Goal: Check status: Check status

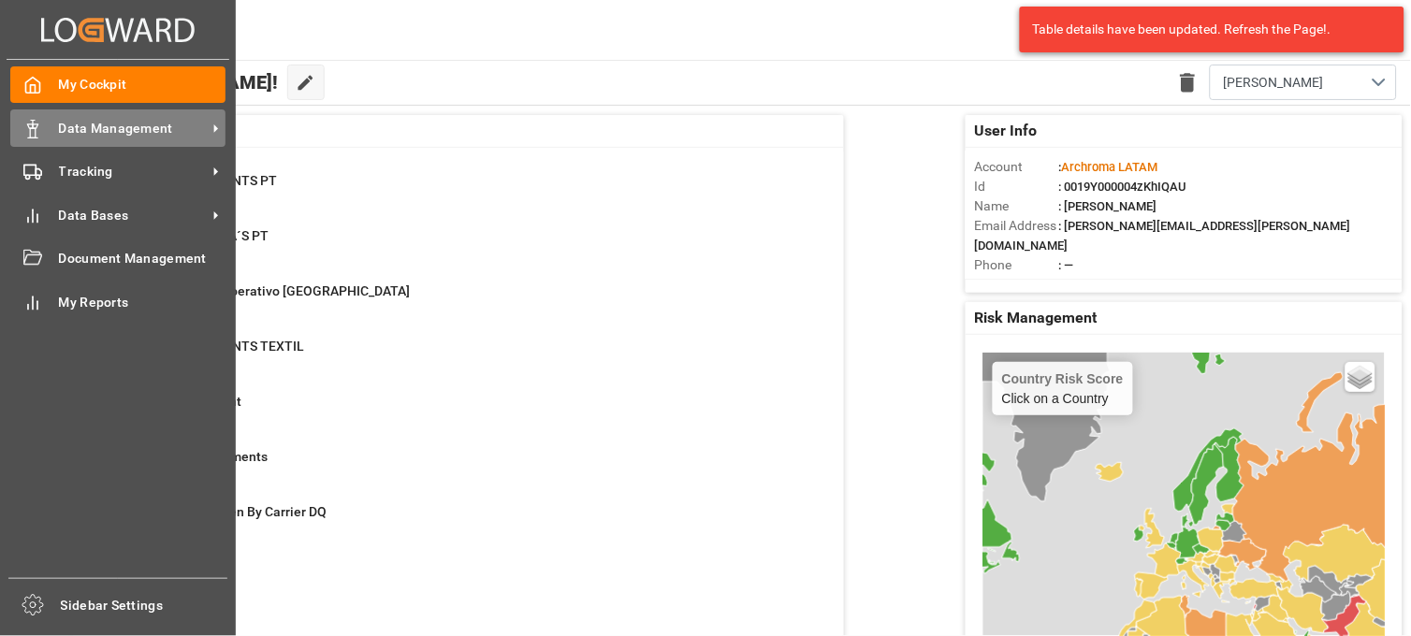
click at [51, 134] on div "Data Management Data Management" at bounding box center [117, 127] width 215 height 36
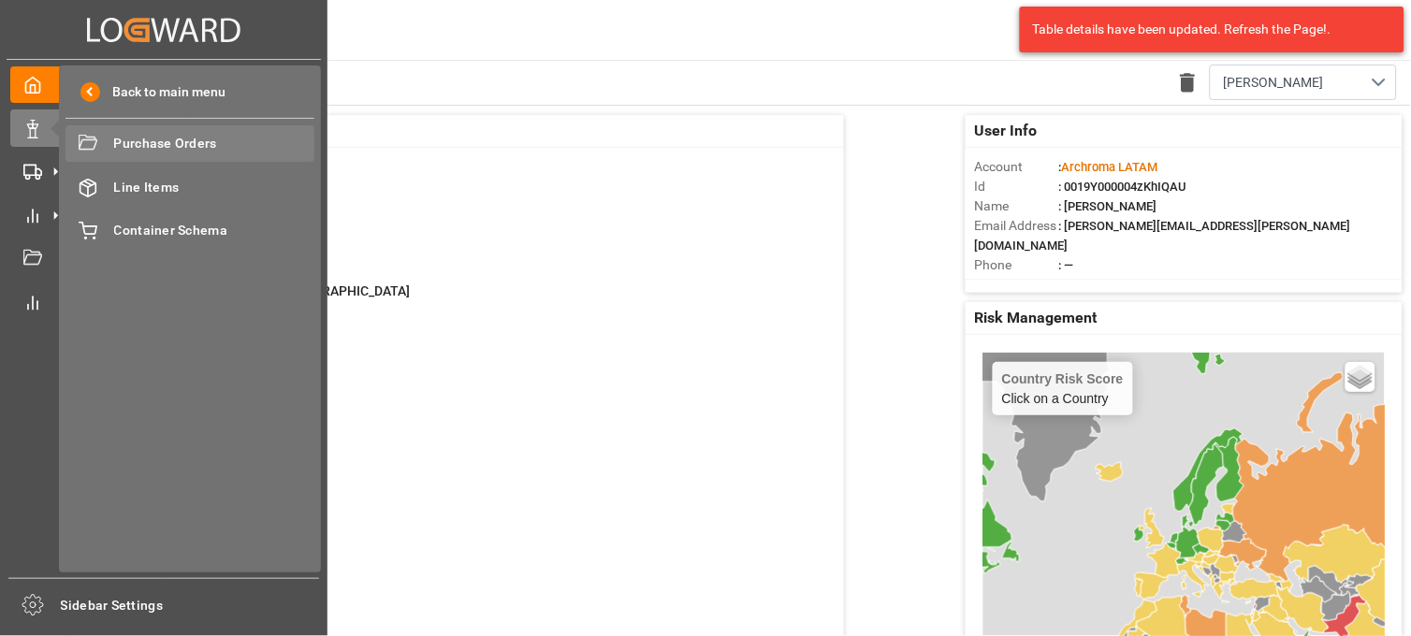
click at [131, 152] on span "Purchase Orders" at bounding box center [214, 144] width 201 height 20
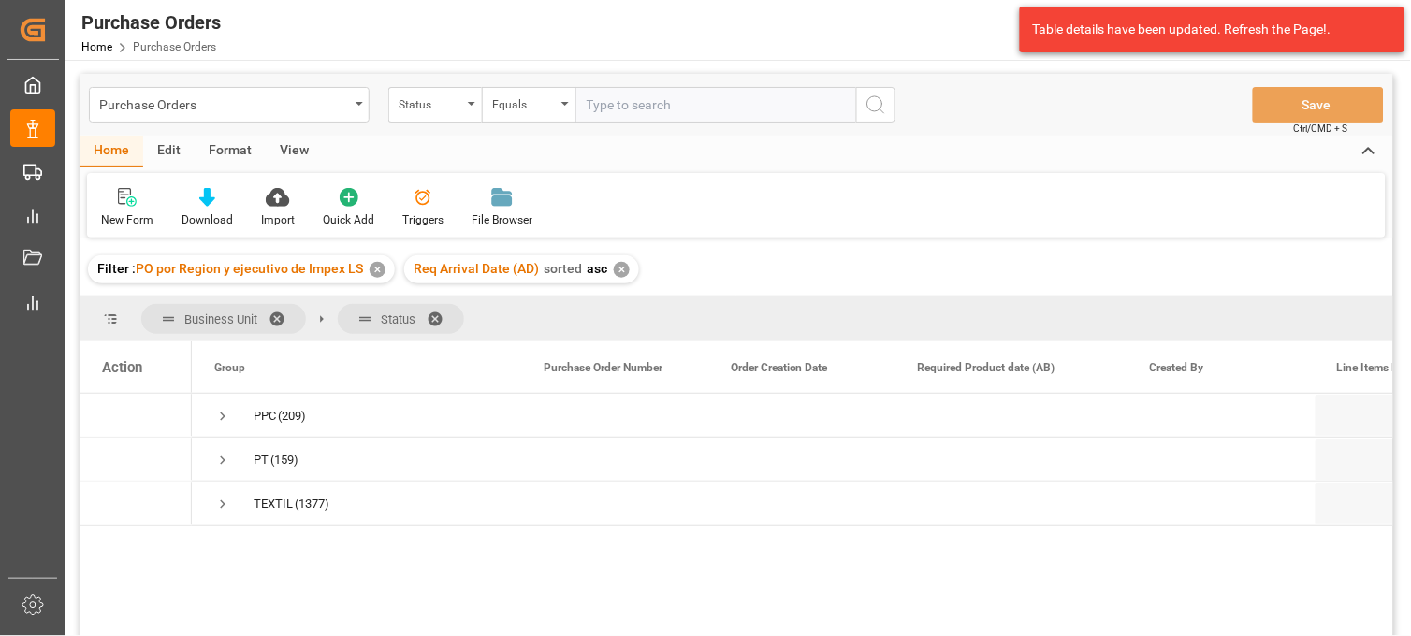
click at [372, 268] on div "✕" at bounding box center [377, 270] width 16 height 16
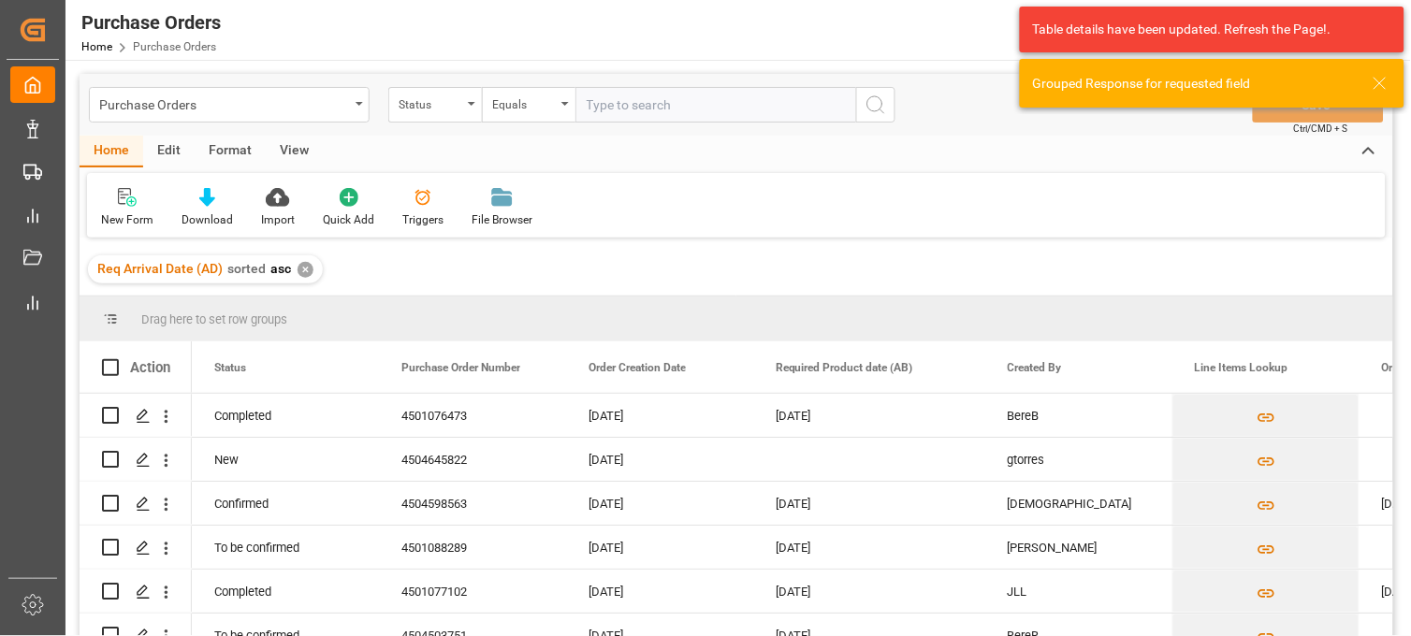
click at [302, 271] on div "✕" at bounding box center [305, 270] width 16 height 16
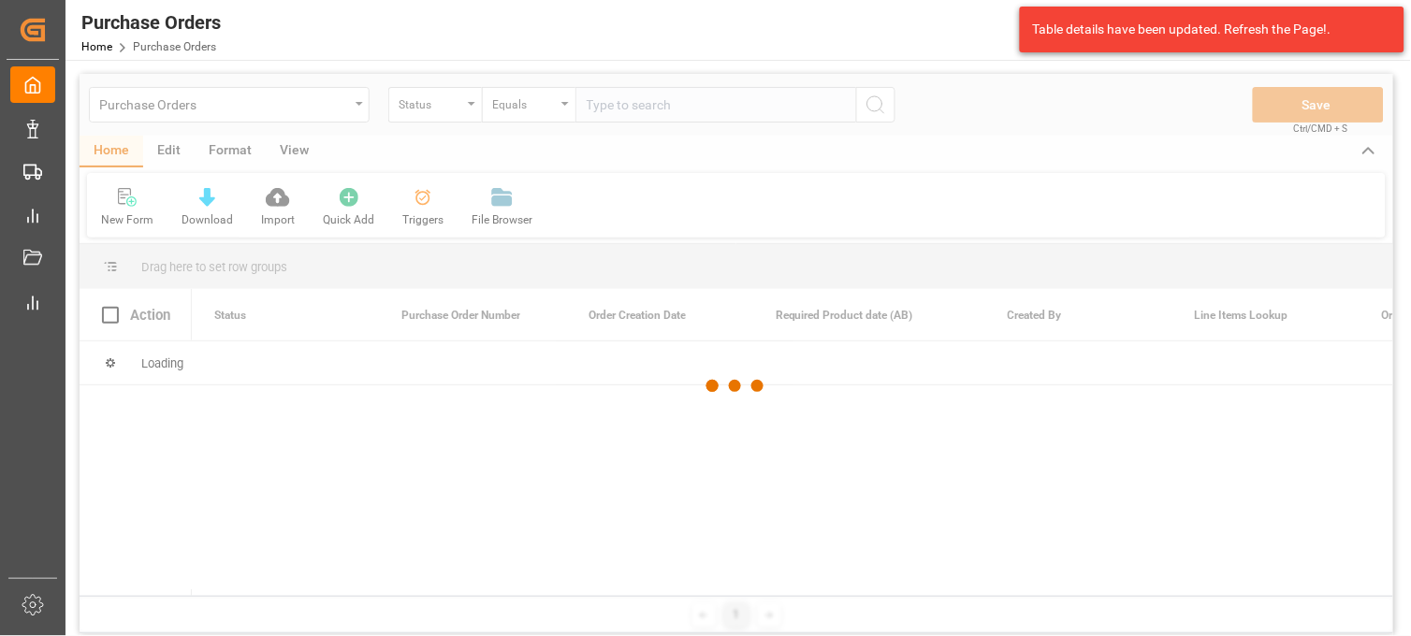
click at [461, 120] on div at bounding box center [736, 386] width 1313 height 625
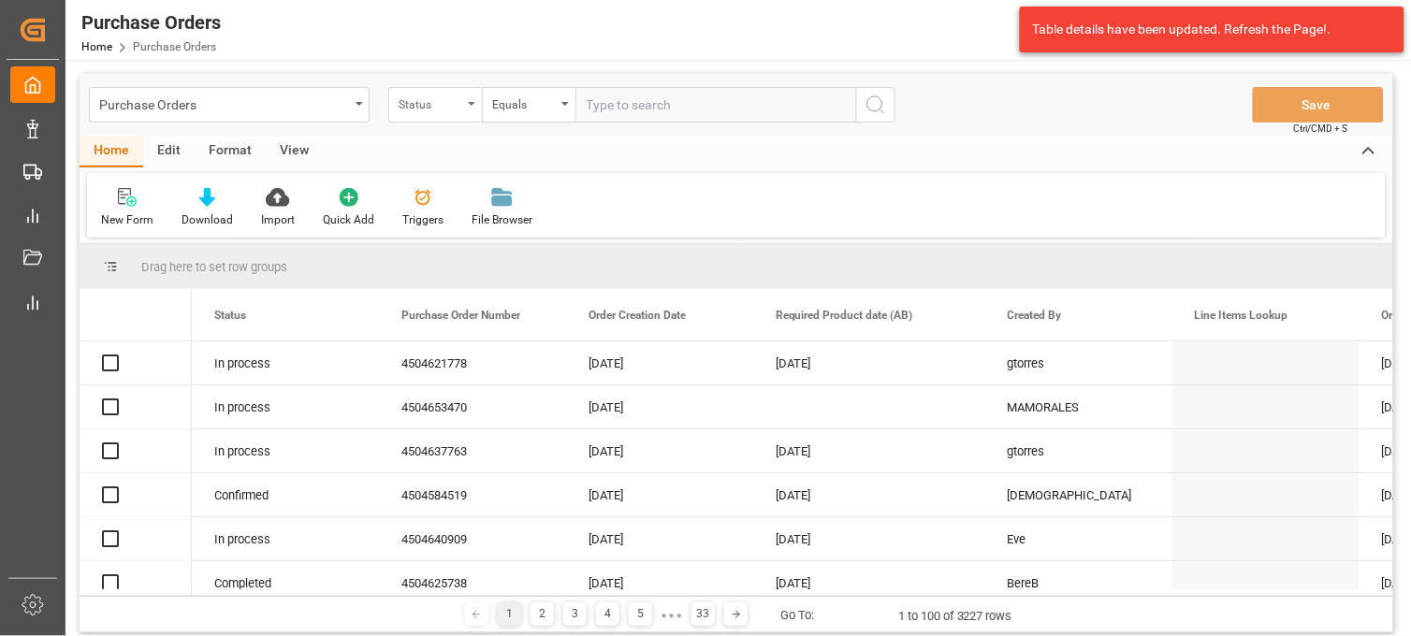
click at [463, 108] on div "Status" at bounding box center [435, 105] width 94 height 36
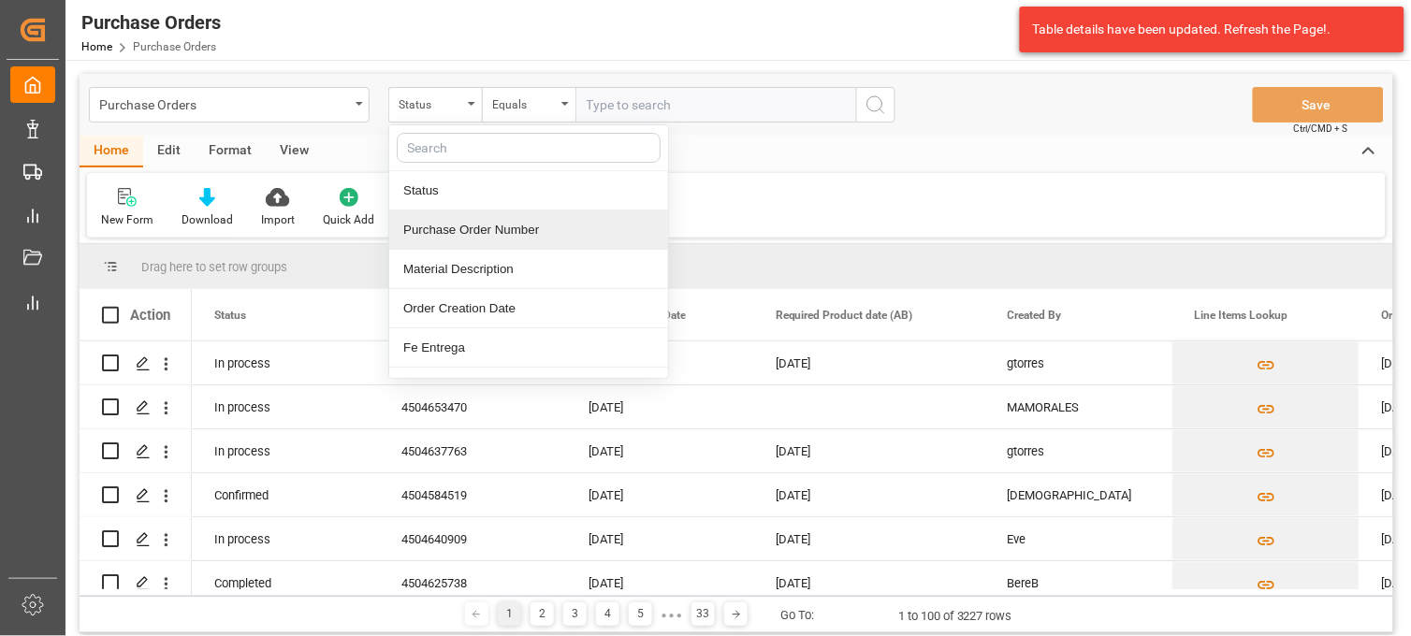
click at [493, 234] on div "Purchase Order Number" at bounding box center [528, 229] width 279 height 39
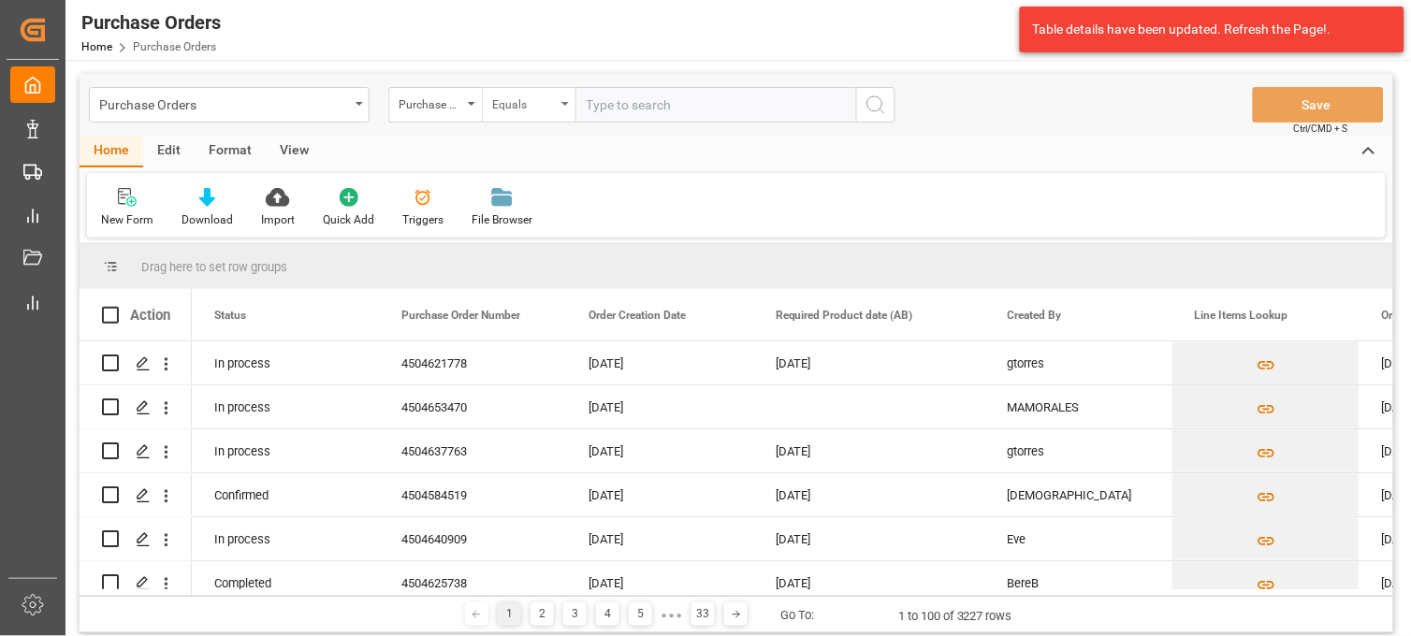
click at [562, 103] on icon "open menu" at bounding box center [564, 104] width 7 height 4
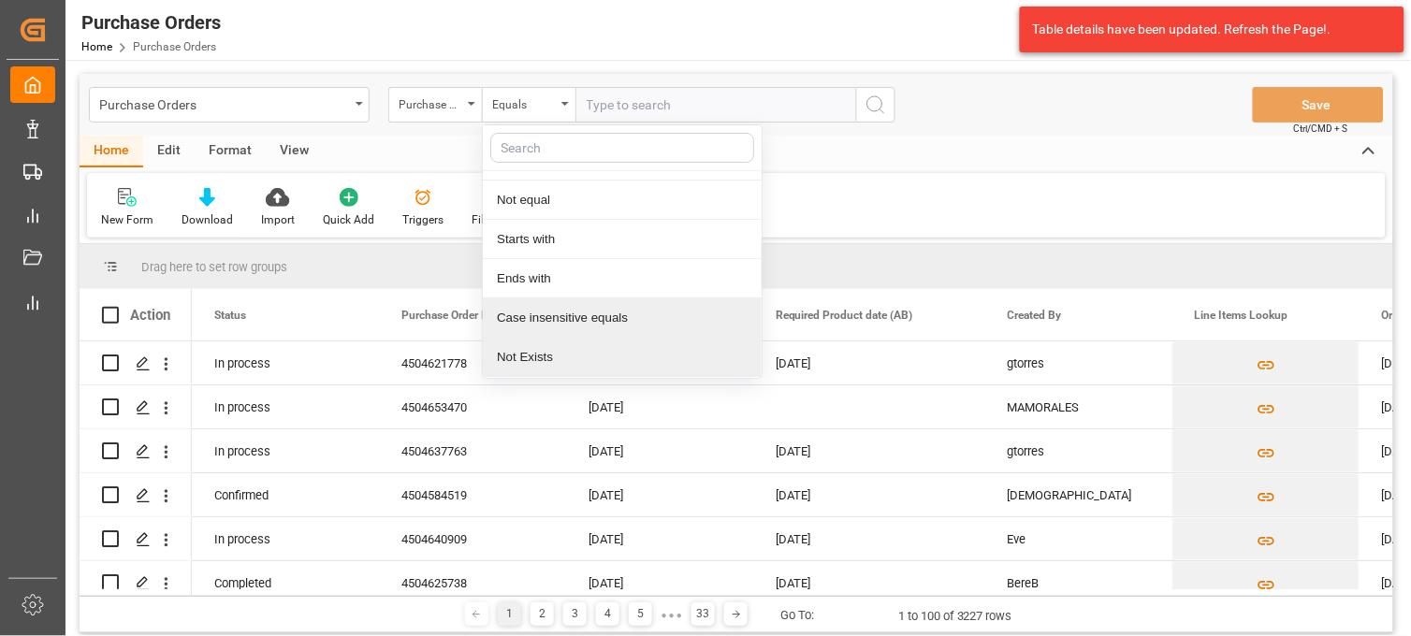
scroll to position [107, 0]
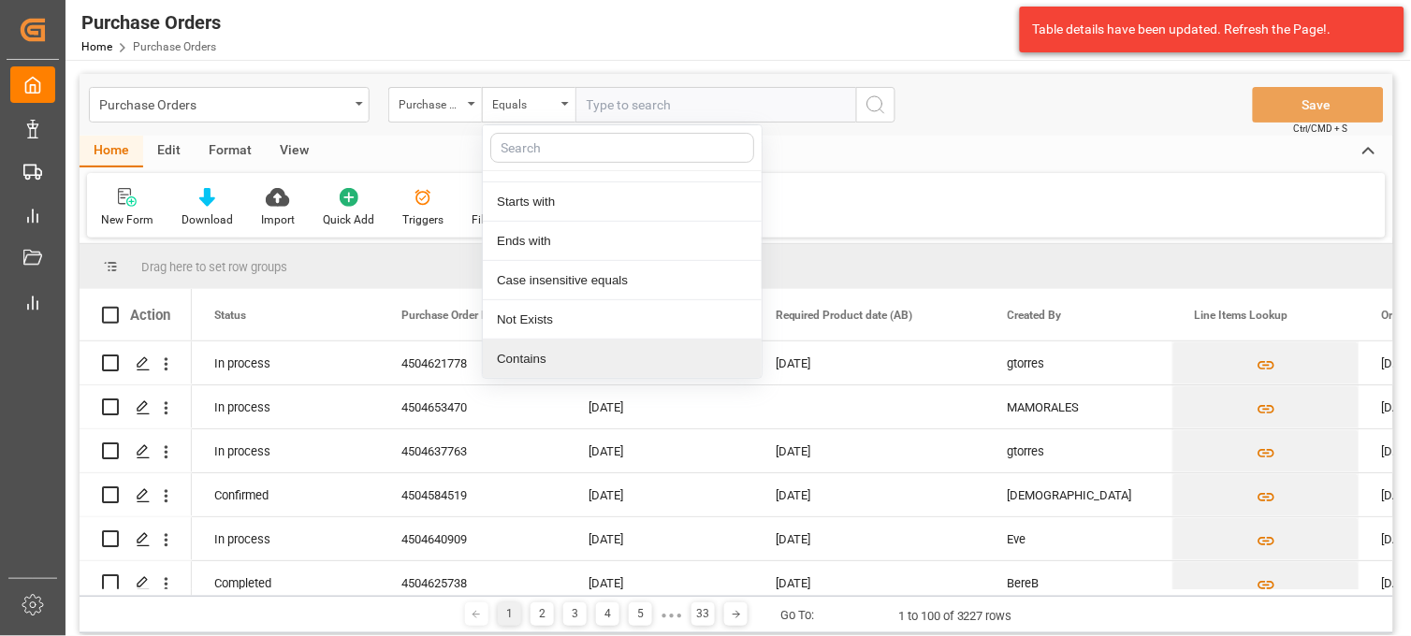
click at [548, 360] on div "Contains" at bounding box center [622, 359] width 279 height 39
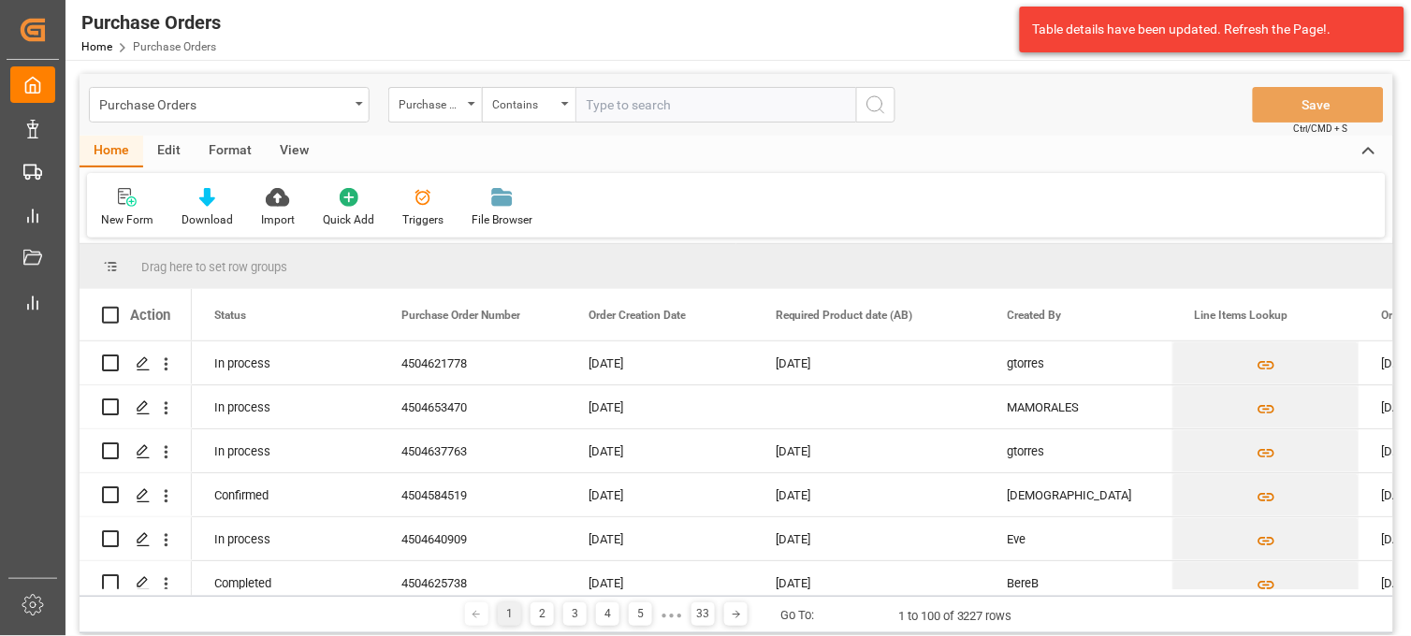
click at [606, 97] on input "text" at bounding box center [715, 105] width 281 height 36
paste input "4504637763"
paste input "4504653470"
type input "4504637763,4504653470"
click at [875, 113] on icon "search button" at bounding box center [875, 105] width 22 height 22
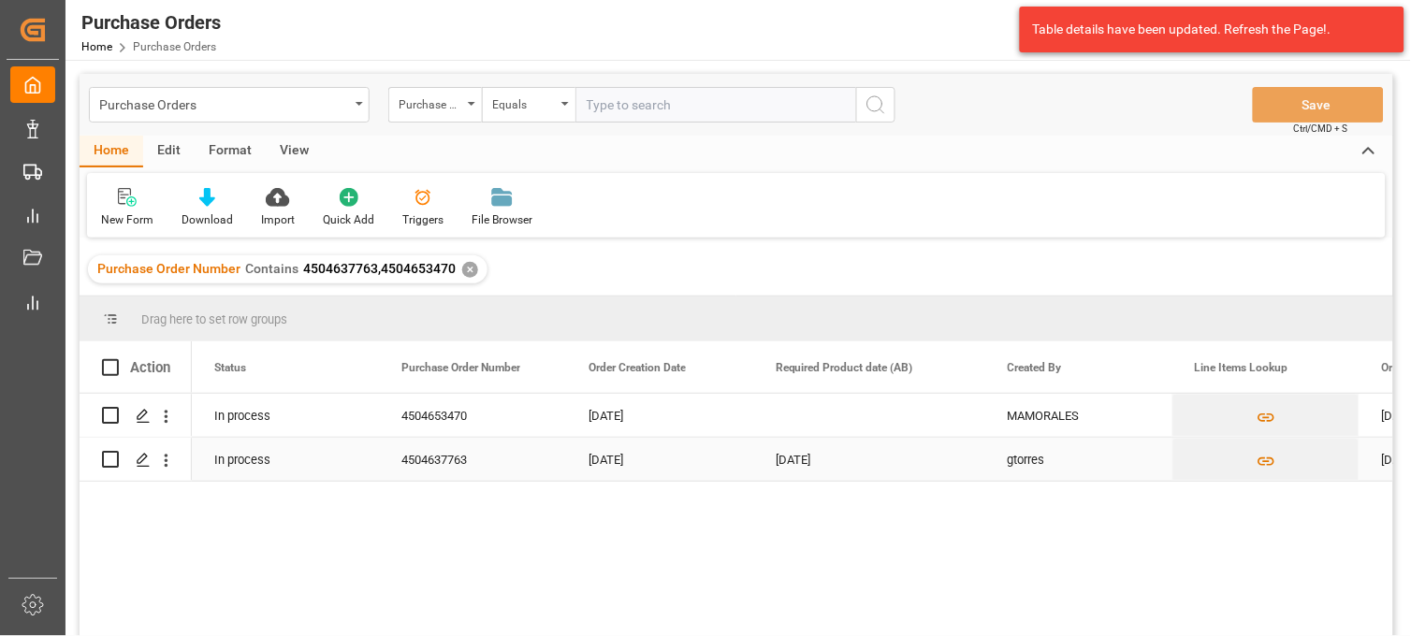
click at [789, 453] on div "[DATE]" at bounding box center [869, 459] width 232 height 43
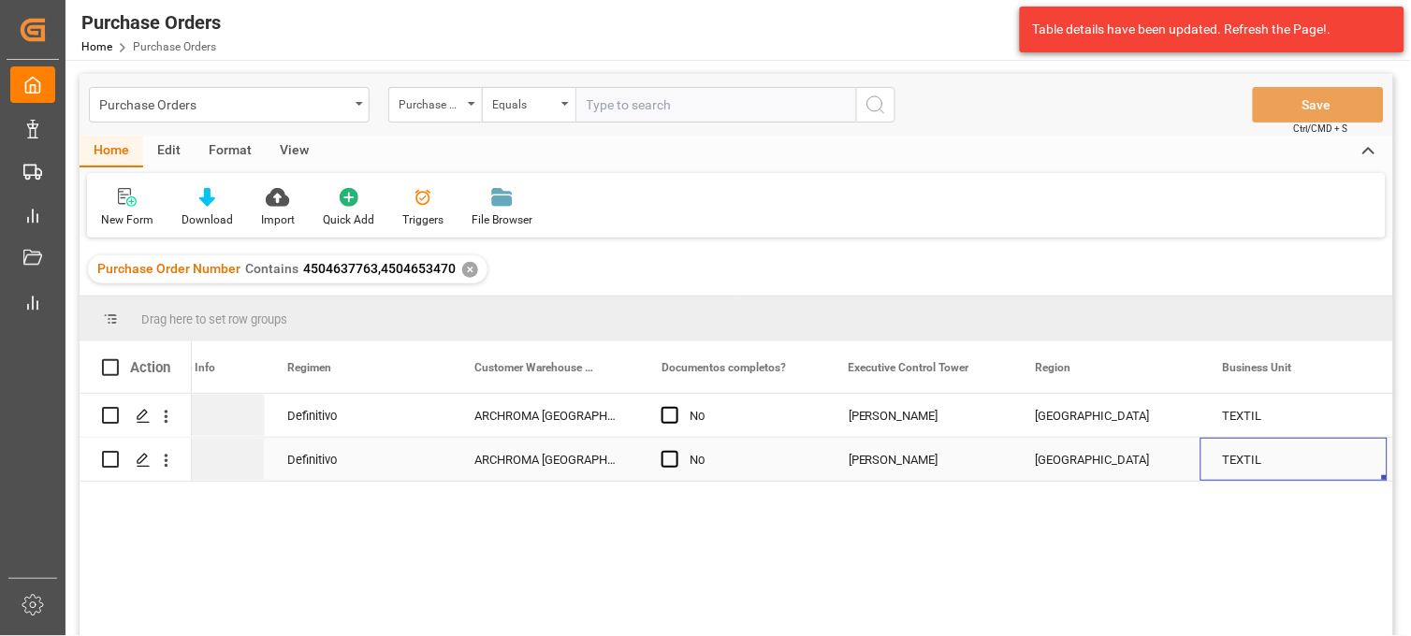
scroll to position [0, 2404]
